Goal: Task Accomplishment & Management: Manage account settings

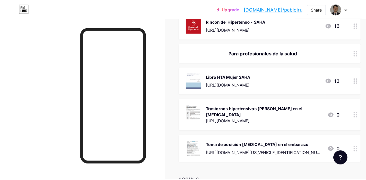
scroll to position [202, 0]
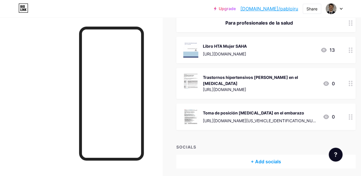
click at [262, 156] on div "+ Add socials" at bounding box center [266, 162] width 179 height 14
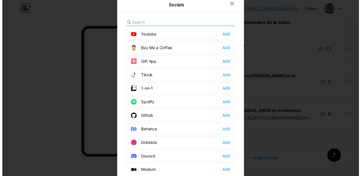
scroll to position [0, 0]
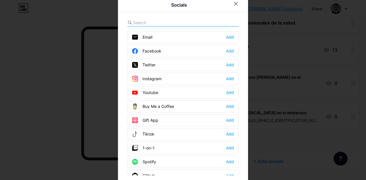
click at [63, 53] on div at bounding box center [183, 90] width 366 height 180
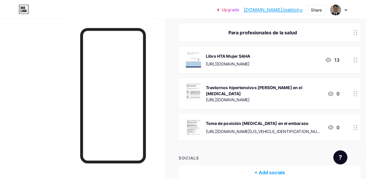
scroll to position [202, 0]
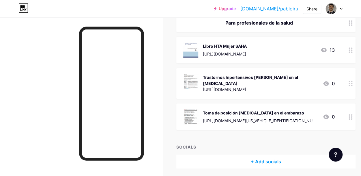
click at [274, 157] on div "+ Add socials" at bounding box center [266, 162] width 179 height 14
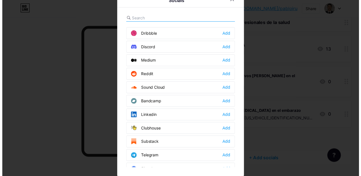
scroll to position [0, 0]
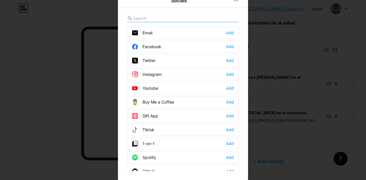
click at [38, 65] on div at bounding box center [183, 86] width 366 height 180
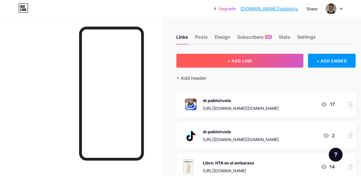
click at [265, 62] on button "+ ADD LINK" at bounding box center [240, 61] width 127 height 14
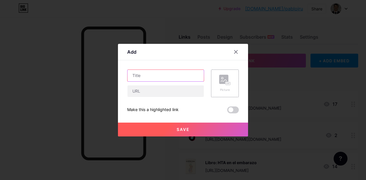
click at [140, 76] on input "text" at bounding box center [165, 76] width 76 height 12
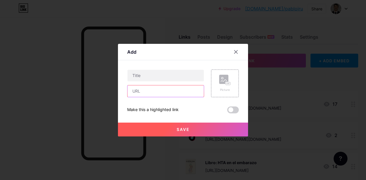
click at [141, 90] on input "text" at bounding box center [165, 92] width 76 height 12
paste input "[URL][DOMAIN_NAME][US_VEHICLE_IDENTIFICATION_NUMBER]"
click at [158, 92] on input "[URL][DOMAIN_NAME][US_VEHICLE_IDENTIFICATION_NUMBER]" at bounding box center [165, 92] width 76 height 12
type input "[URL][DOMAIN_NAME][US_VEHICLE_IDENTIFICATION_NUMBER]"
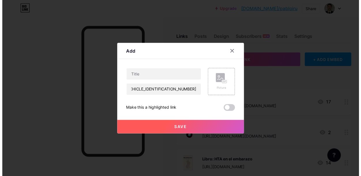
scroll to position [0, 0]
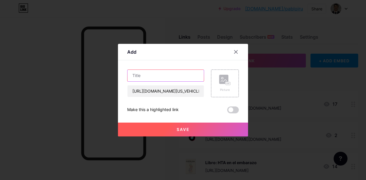
click at [159, 73] on input "text" at bounding box center [165, 76] width 76 height 12
type input "es"
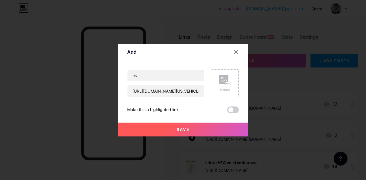
click at [211, 129] on button "Save" at bounding box center [183, 130] width 130 height 14
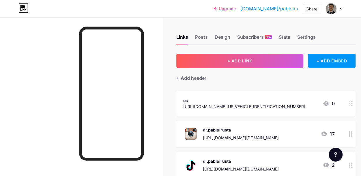
click at [351, 103] on icon at bounding box center [351, 103] width 4 height 5
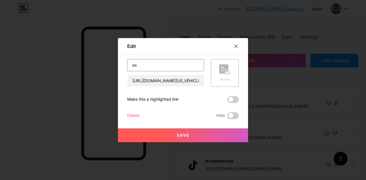
click at [139, 66] on input "es" at bounding box center [165, 66] width 76 height 12
paste input "Estatinas y [MEDICAL_DATA]: una actualización del Grupo de Trabajo de Hipertens…"
drag, startPoint x: 136, startPoint y: 67, endPoint x: 94, endPoint y: 57, distance: 43.3
click at [94, 57] on div "Edit Content YouTube Play YouTube video without leaving your page. ADD Vimeo Pl…" at bounding box center [183, 90] width 366 height 180
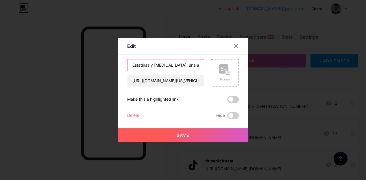
type input "Estatinas y [MEDICAL_DATA]: una actualización del Grupo de Trabajo de Hipertens…"
click at [174, 49] on div "Edit" at bounding box center [183, 48] width 130 height 14
click at [214, 74] on div "Picture" at bounding box center [225, 73] width 28 height 28
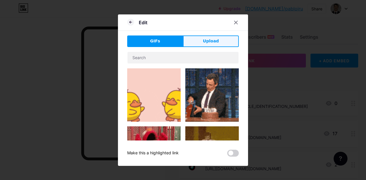
click at [186, 40] on button "Upload" at bounding box center [211, 42] width 56 height 12
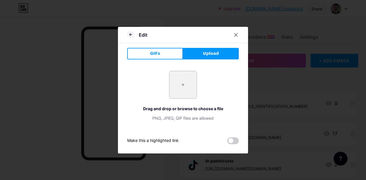
click at [177, 86] on input "file" at bounding box center [182, 84] width 27 height 27
type input "C:\fakepath\Captura de pantalla [DATE] 152633.png"
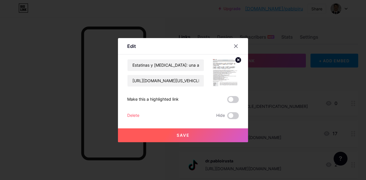
click at [181, 137] on span "Save" at bounding box center [183, 135] width 13 height 5
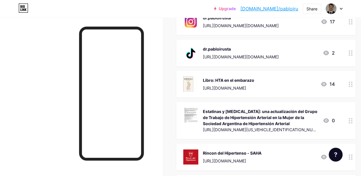
scroll to position [146, 0]
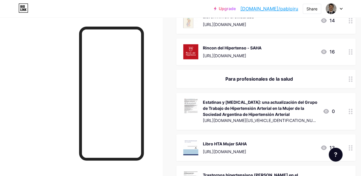
click at [64, 55] on div at bounding box center [81, 105] width 163 height 176
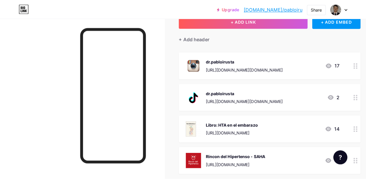
scroll to position [31, 0]
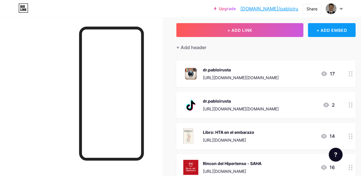
click at [331, 31] on div "+ ADD EMBED" at bounding box center [332, 30] width 48 height 14
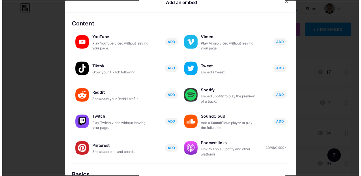
scroll to position [0, 0]
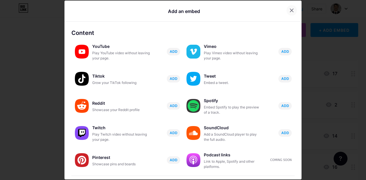
click at [289, 10] on icon at bounding box center [291, 10] width 5 height 5
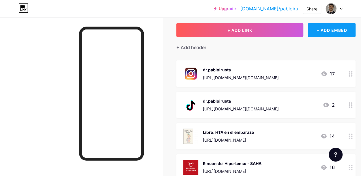
click at [331, 31] on div "+ ADD EMBED" at bounding box center [332, 30] width 48 height 14
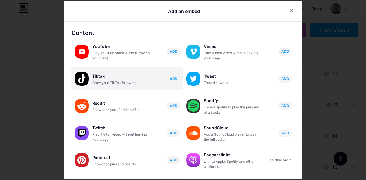
click at [117, 77] on div "Tiktok" at bounding box center [121, 76] width 58 height 8
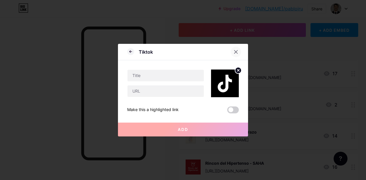
click at [233, 50] on icon at bounding box center [235, 52] width 5 height 5
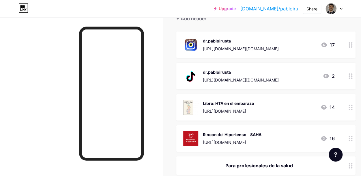
scroll to position [2, 0]
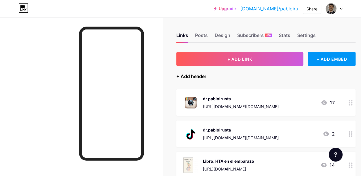
click at [202, 76] on div "+ Add header" at bounding box center [192, 76] width 30 height 7
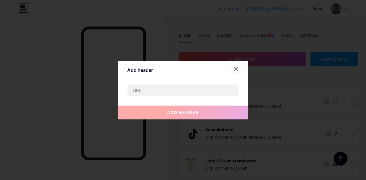
click at [233, 70] on icon at bounding box center [235, 69] width 5 height 5
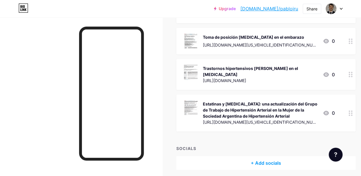
scroll to position [261, 0]
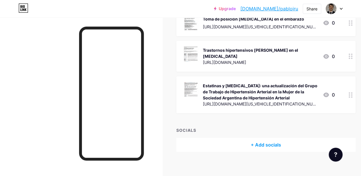
click at [58, 50] on div at bounding box center [81, 105] width 163 height 176
